Goal: Complete application form

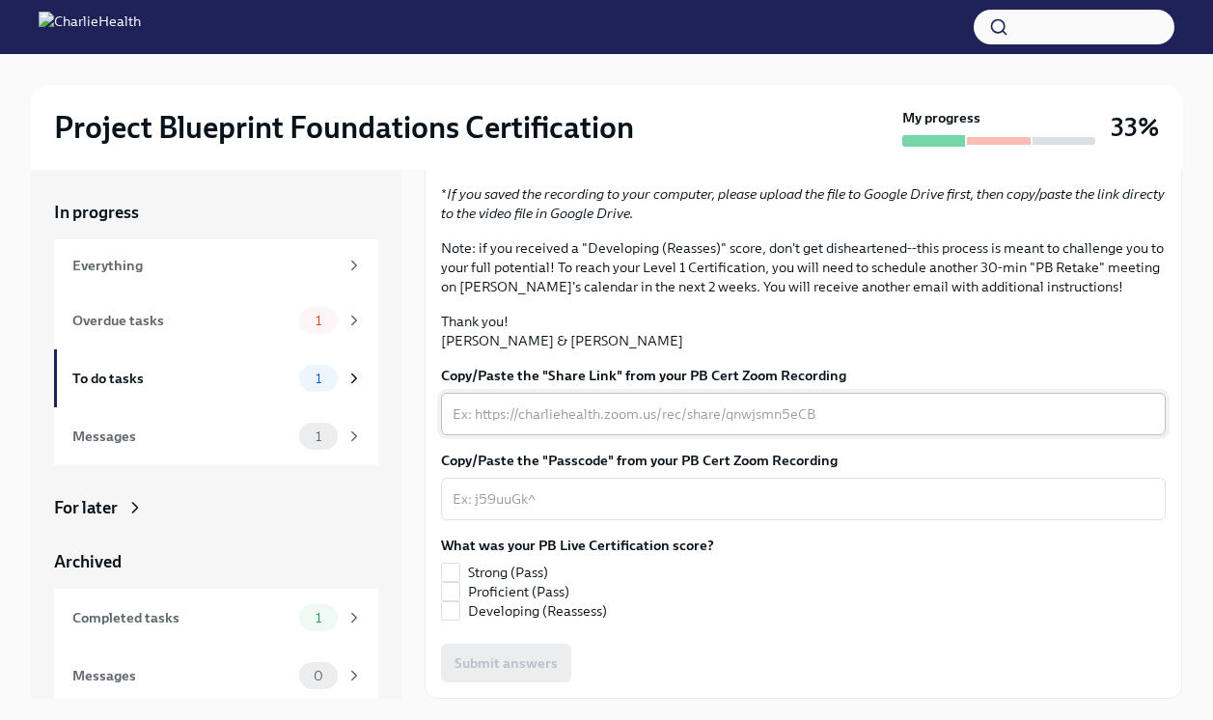
scroll to position [396, 0]
click at [535, 409] on textarea "Copy/Paste the "Share Link" from your PB Cert Zoom Recording" at bounding box center [803, 413] width 701 height 23
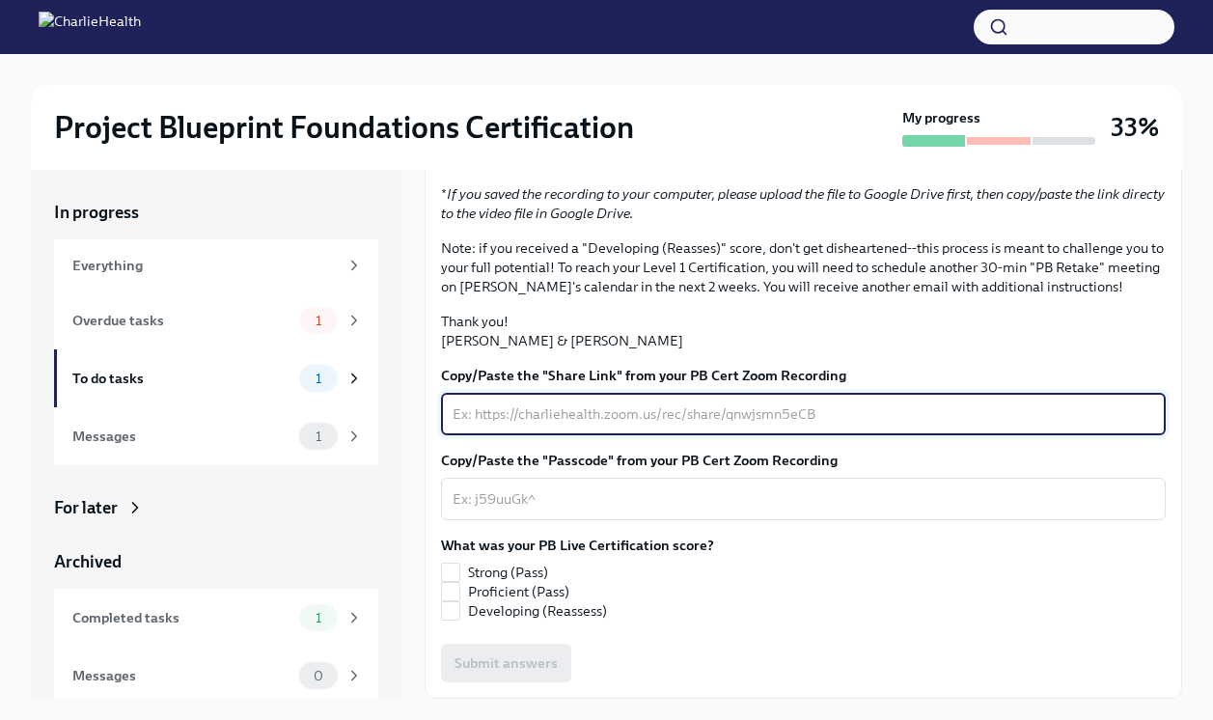
paste textarea "[URL][DOMAIN_NAME]"
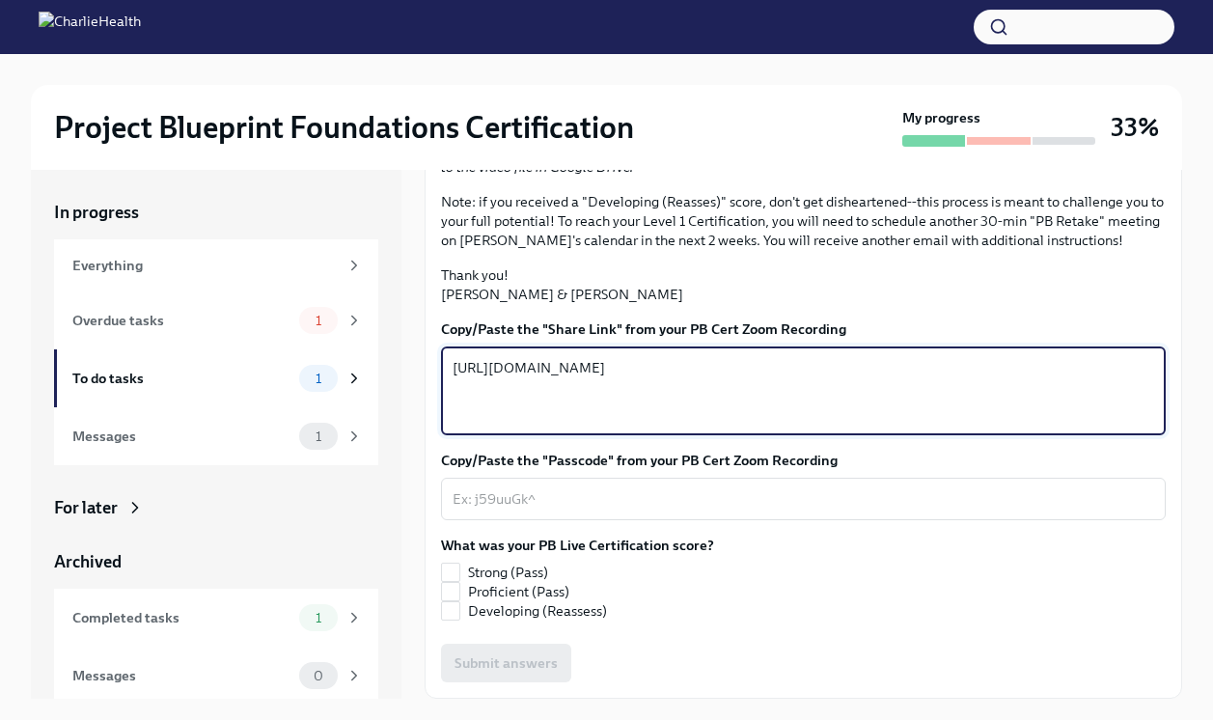
click at [453, 426] on textarea "[URL][DOMAIN_NAME]" at bounding box center [803, 390] width 701 height 69
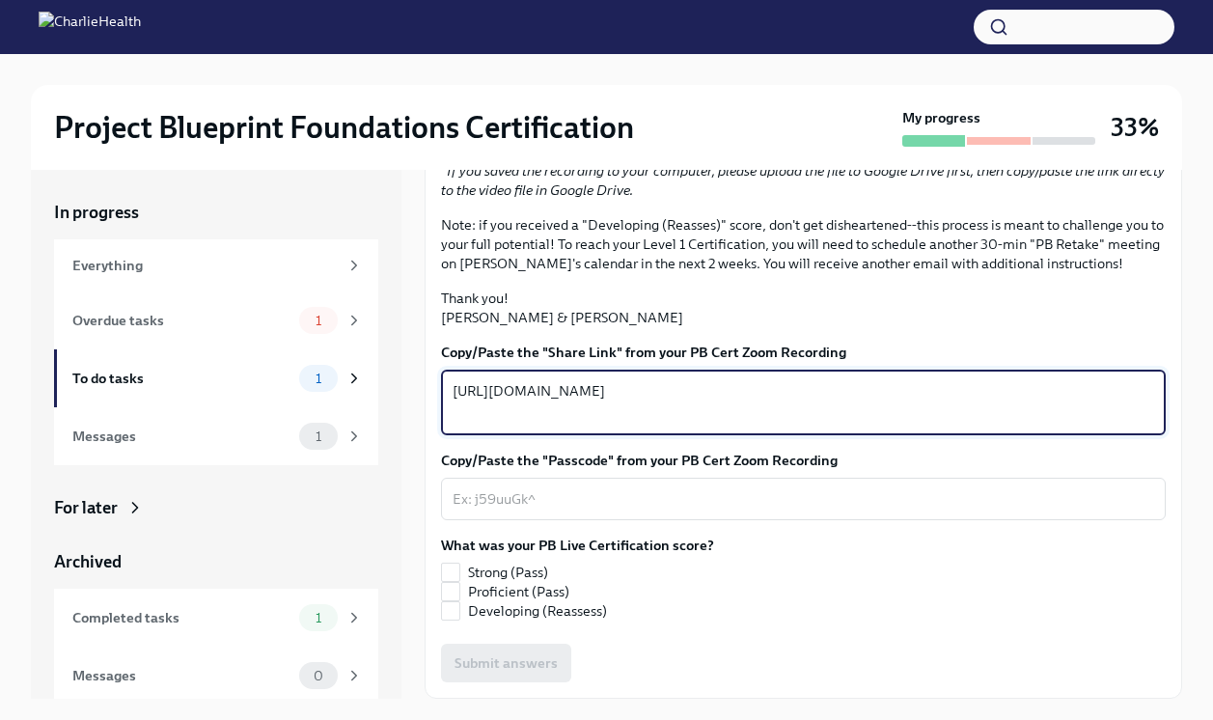
type textarea "[URL][DOMAIN_NAME]"
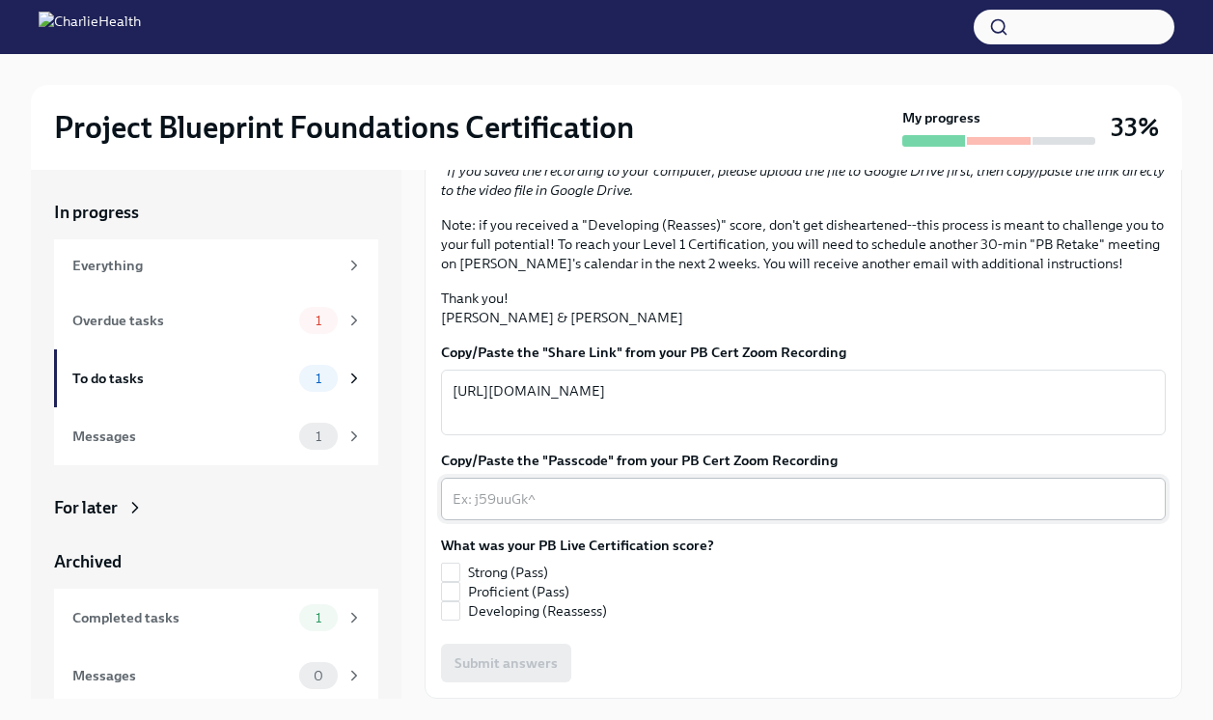
click at [525, 520] on div "x ​" at bounding box center [803, 499] width 725 height 42
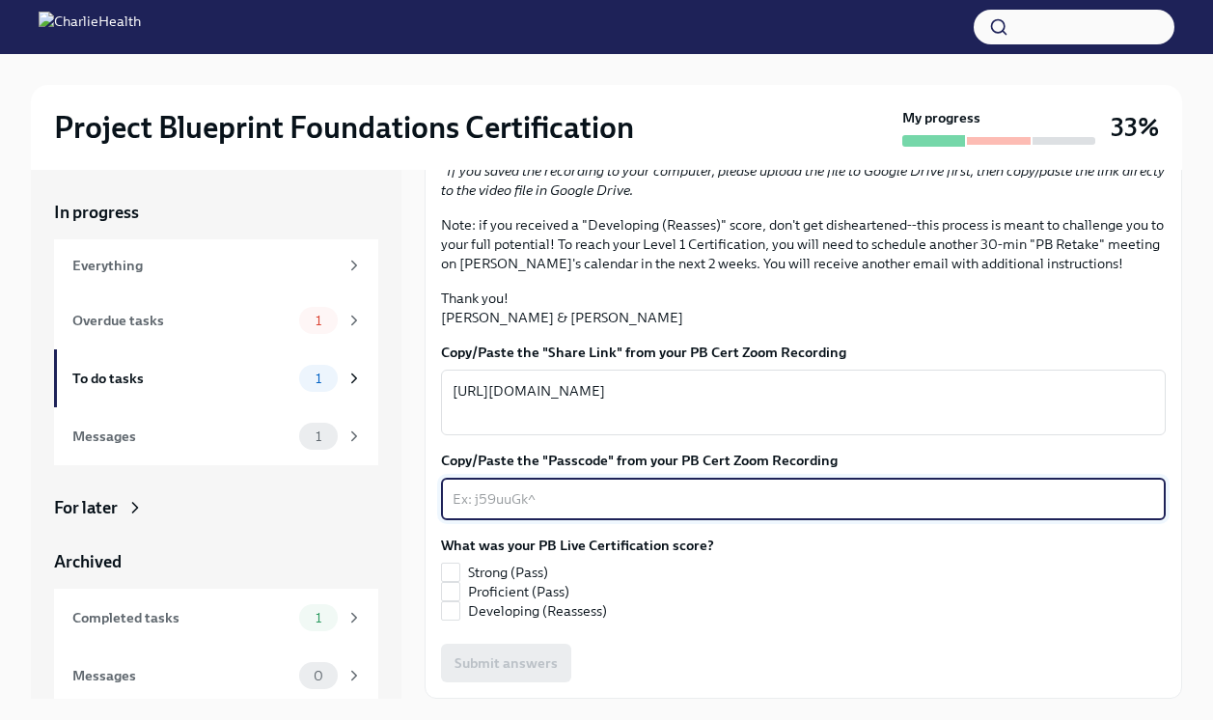
paste textarea "Wx1M2p#*"
type textarea "Wx1M2p#*"
click at [454, 581] on input "Strong (Pass)" at bounding box center [450, 572] width 17 height 17
checkbox input "true"
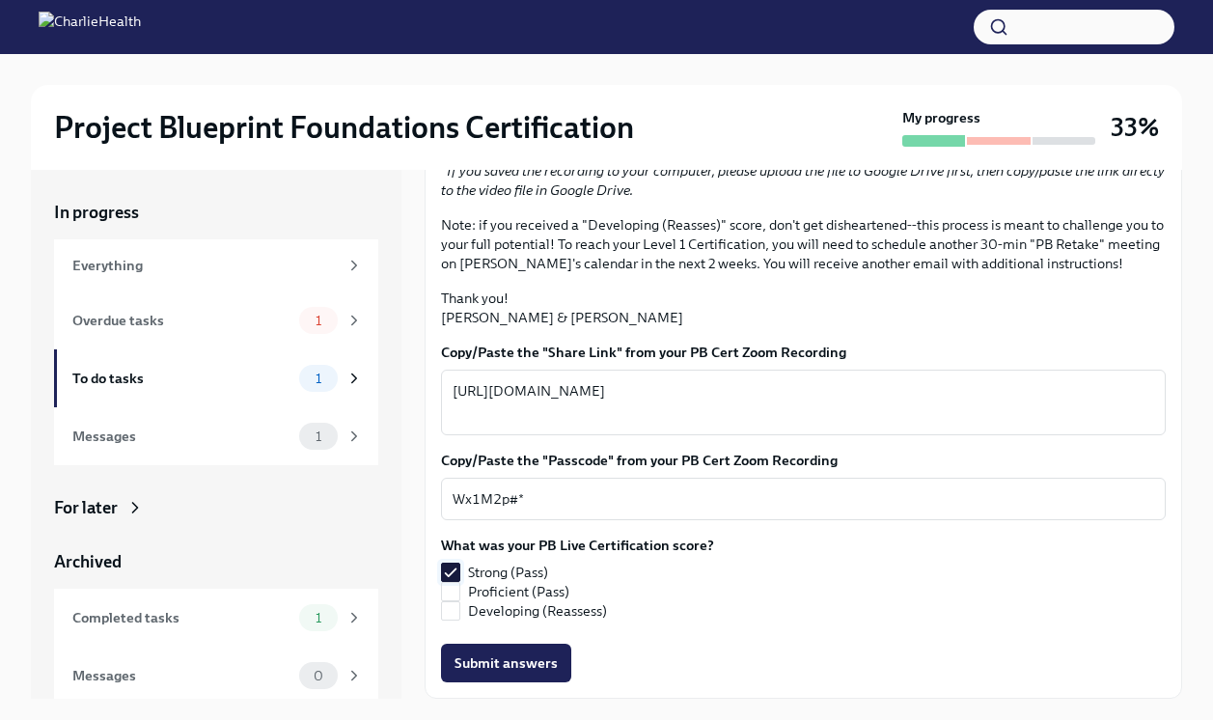
scroll to position [419, 0]
click at [502, 668] on span "Submit answers" at bounding box center [505, 662] width 103 height 19
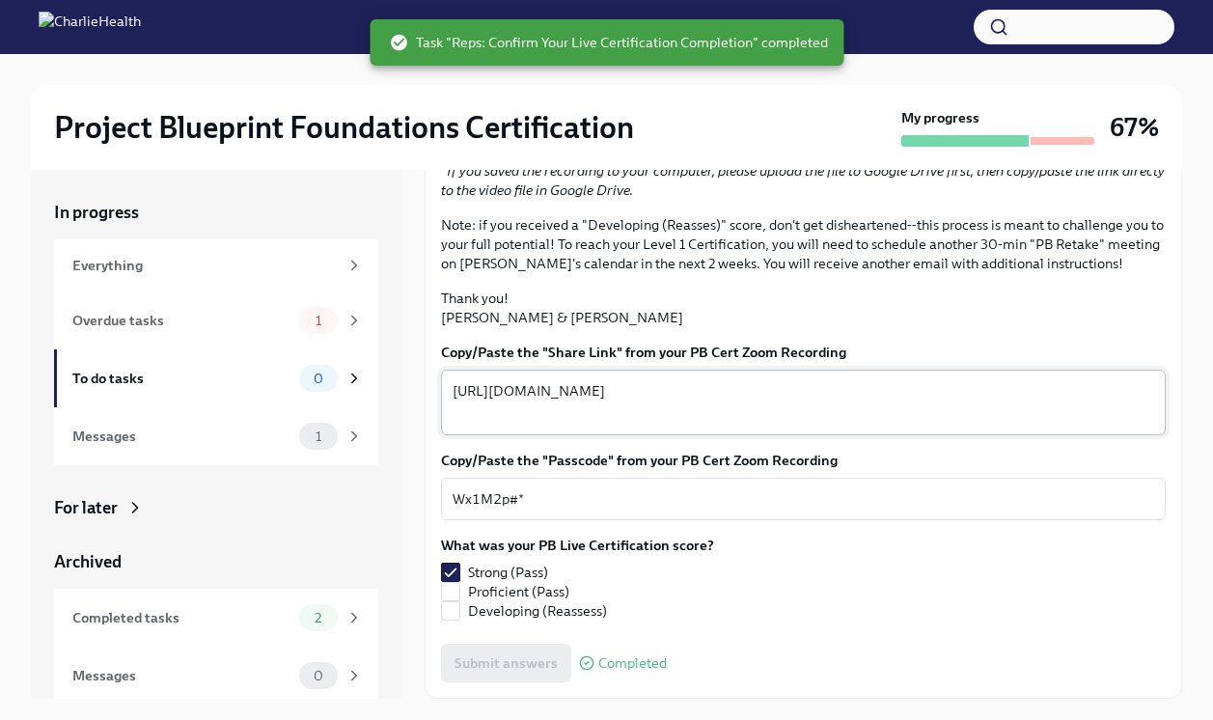
scroll to position [0, 0]
